Goal: Check status

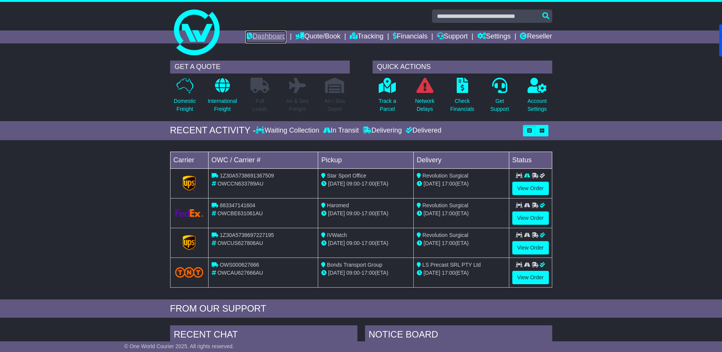
click at [261, 33] on link "Dashboard" at bounding box center [266, 36] width 41 height 13
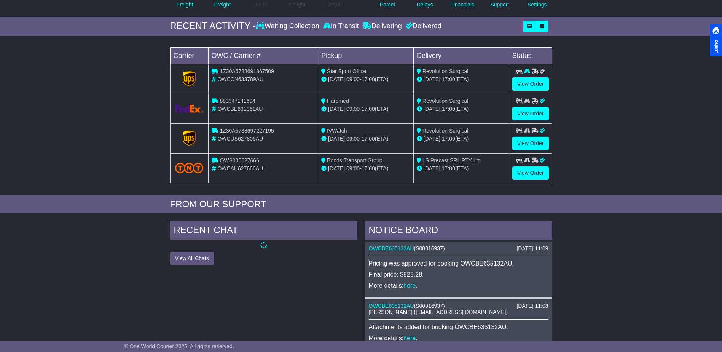
scroll to position [190, 0]
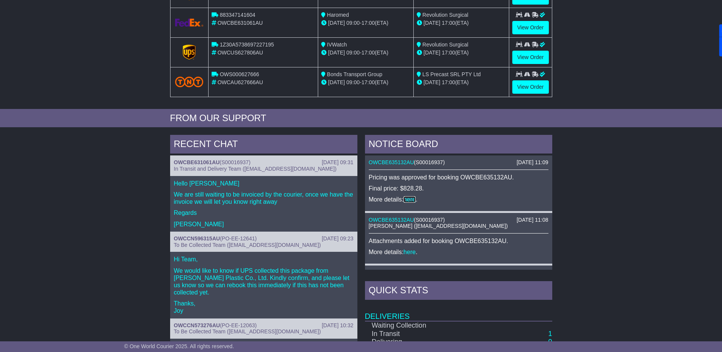
click at [411, 197] on link "here" at bounding box center [409, 199] width 12 height 6
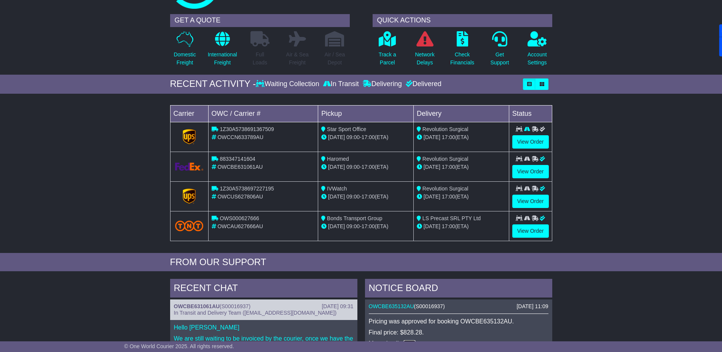
scroll to position [0, 0]
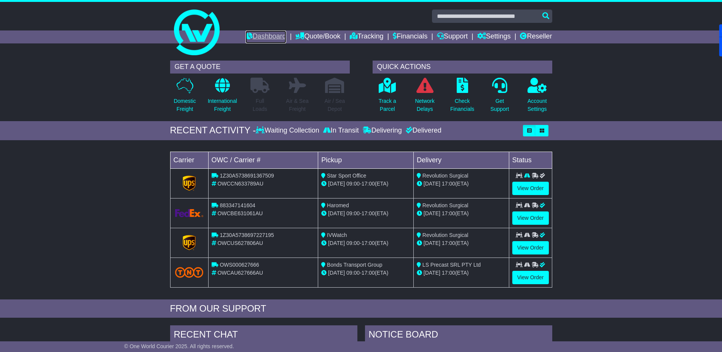
click at [250, 34] on link "Dashboard" at bounding box center [266, 36] width 41 height 13
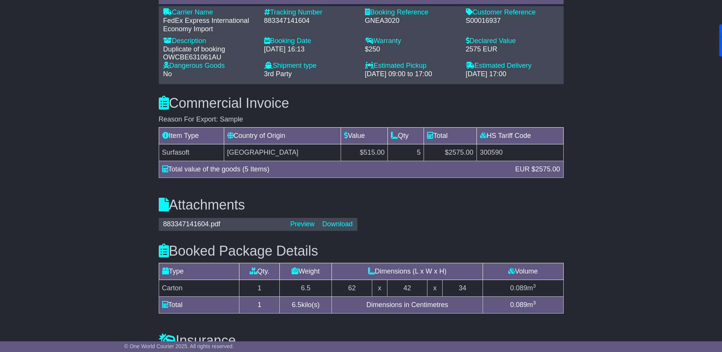
scroll to position [609, 0]
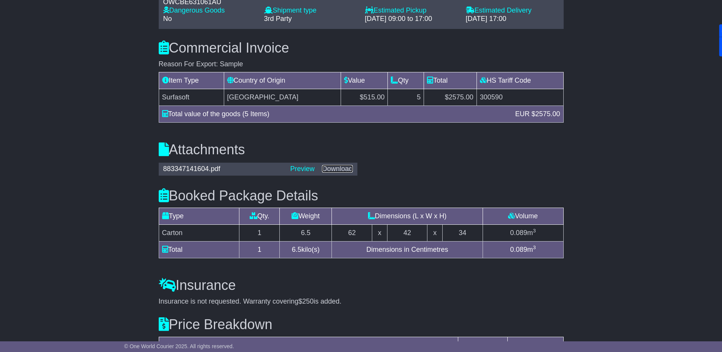
click at [335, 165] on link "Download" at bounding box center [337, 169] width 30 height 8
click at [156, 131] on div "Attachments 883347141604.pdf Preview Download" at bounding box center [361, 154] width 413 height 46
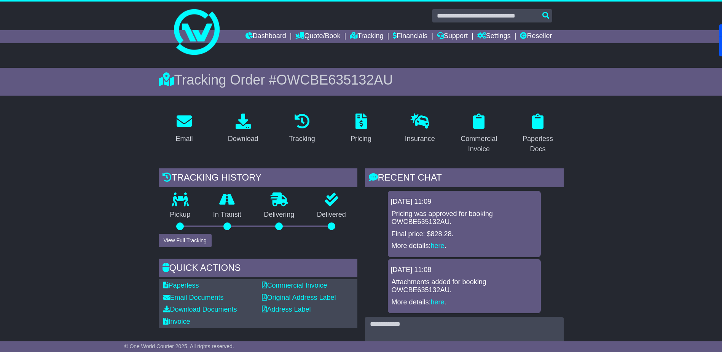
scroll to position [0, 0]
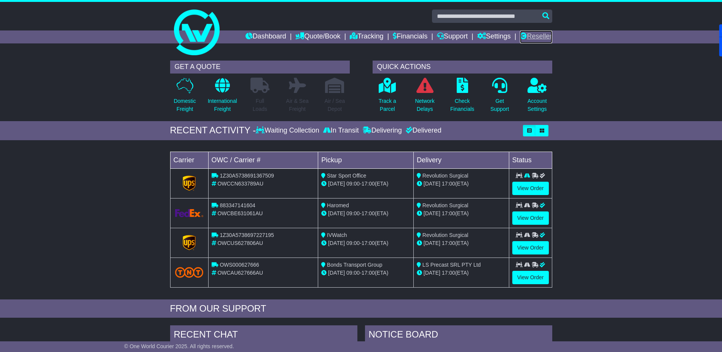
click at [548, 37] on link "Reseller" at bounding box center [536, 36] width 32 height 13
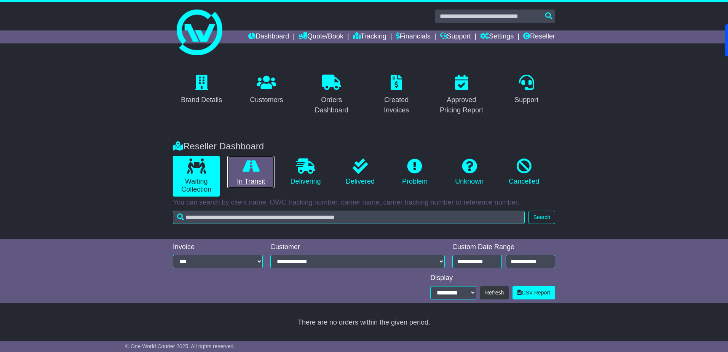
click at [252, 180] on link "In Transit" at bounding box center [250, 172] width 47 height 33
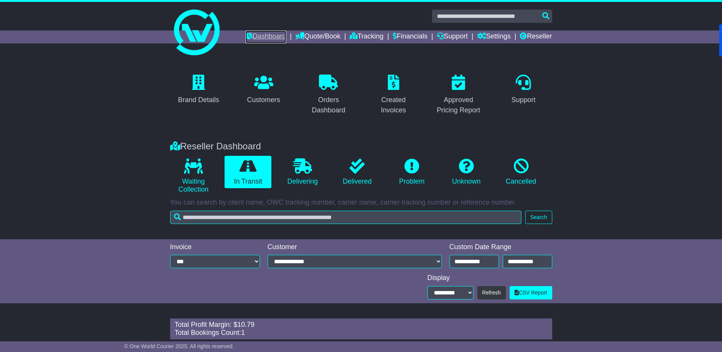
click at [263, 31] on link "Dashboard" at bounding box center [266, 36] width 41 height 13
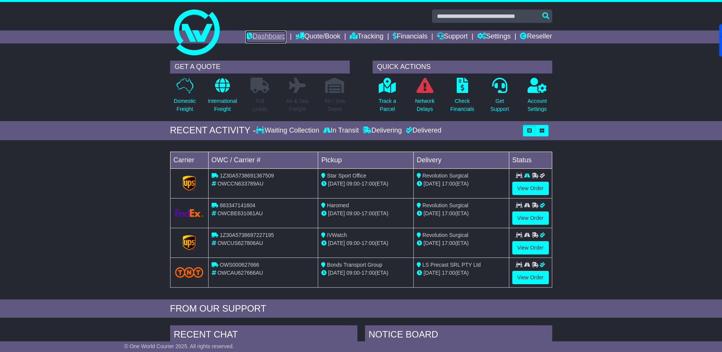
click at [265, 40] on link "Dashboard" at bounding box center [266, 36] width 41 height 13
